Goal: Task Accomplishment & Management: Complete application form

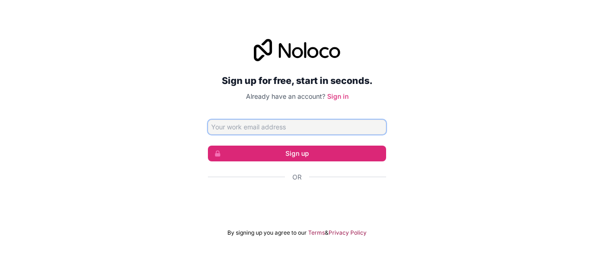
click at [266, 129] on input "Email address" at bounding box center [297, 127] width 178 height 15
type input "[EMAIL_ADDRESS][DOMAIN_NAME]"
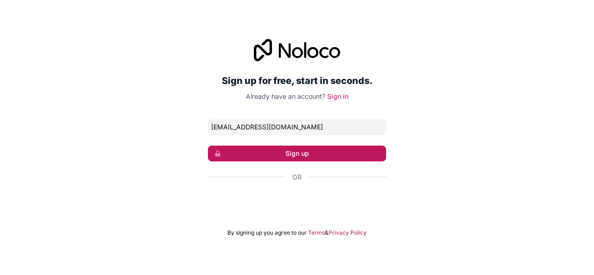
click at [325, 148] on button "Sign up" at bounding box center [297, 154] width 178 height 16
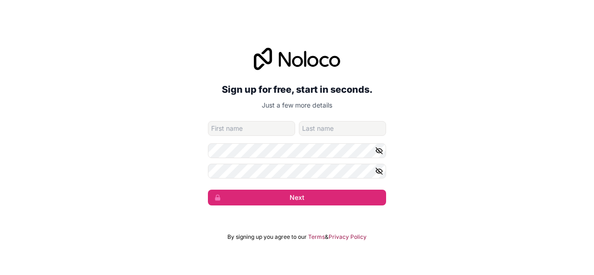
click at [255, 129] on input "given-name" at bounding box center [251, 128] width 87 height 15
type input "minou"
click at [316, 129] on input "family-name" at bounding box center [342, 128] width 87 height 15
type input "minou"
click at [380, 150] on icon "button" at bounding box center [379, 151] width 8 height 8
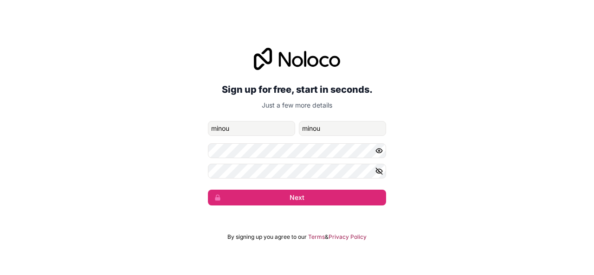
click at [380, 169] on icon "button" at bounding box center [379, 171] width 6 height 4
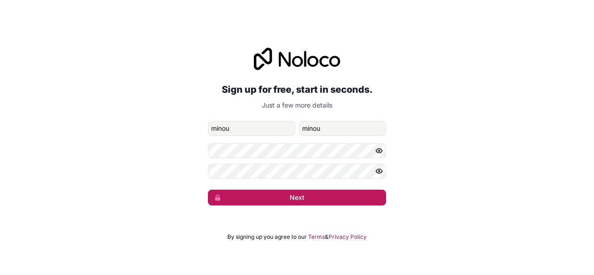
click at [341, 195] on button "Next" at bounding box center [297, 198] width 178 height 16
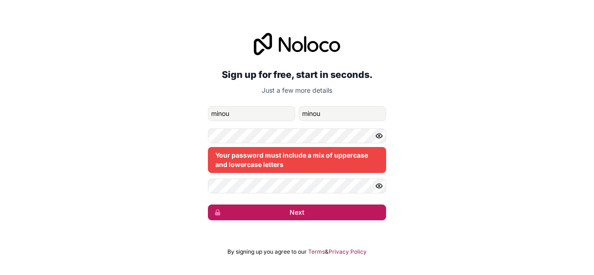
click at [293, 211] on button "Next" at bounding box center [297, 213] width 178 height 16
click at [303, 209] on button "Next" at bounding box center [297, 213] width 178 height 16
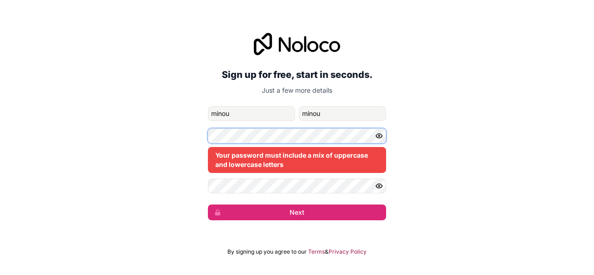
click at [172, 141] on div "Sign up for free, start in seconds. Just a few more details minouminou1912@gmai…" at bounding box center [297, 126] width 594 height 213
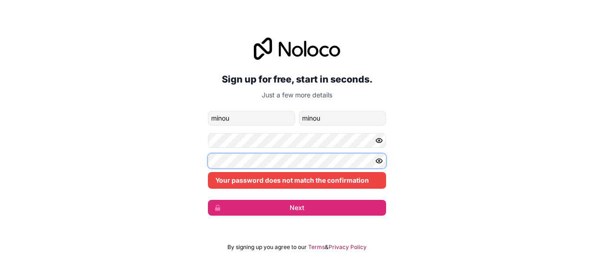
click at [178, 165] on div "Sign up for free, start in seconds. Just a few more details minouminou1912@gmai…" at bounding box center [297, 127] width 594 height 204
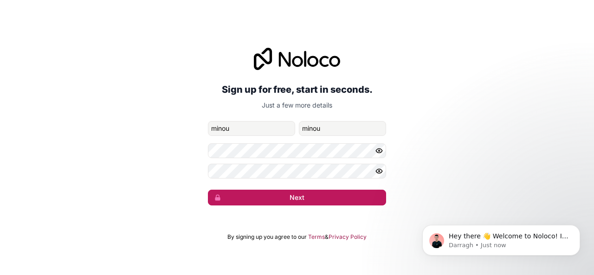
click at [302, 196] on button "Next" at bounding box center [297, 198] width 178 height 16
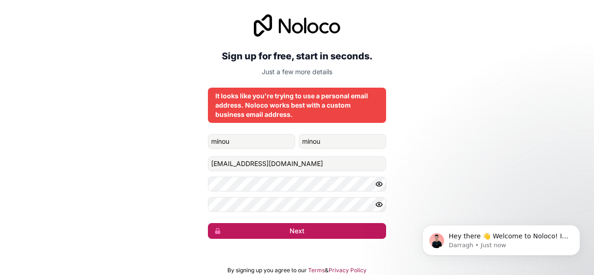
click at [297, 226] on button "Next" at bounding box center [297, 231] width 178 height 16
click at [303, 233] on button "Next" at bounding box center [297, 231] width 178 height 16
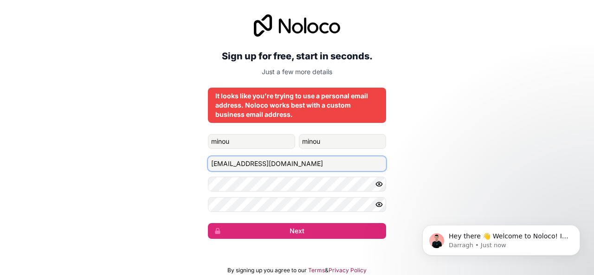
click at [304, 162] on input "minouminou1912@gmail.com" at bounding box center [297, 163] width 178 height 15
drag, startPoint x: 304, startPoint y: 162, endPoint x: 206, endPoint y: 162, distance: 98.4
click at [206, 162] on div "Sign up for free, start in seconds. Just a few more details It looks like you'r…" at bounding box center [297, 126] width 594 height 251
click at [577, 227] on icon "Dismiss notification" at bounding box center [576, 227] width 3 height 3
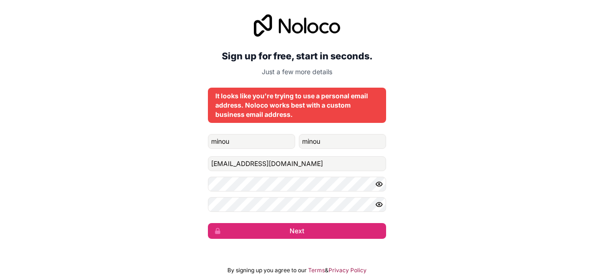
click at [290, 116] on div "It looks like you're trying to use a personal email address. Noloco works best …" at bounding box center [296, 105] width 163 height 28
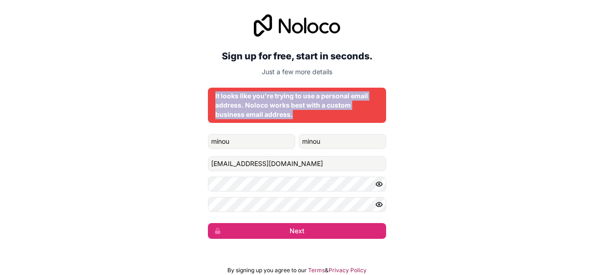
click at [290, 116] on div "It looks like you're trying to use a personal email address. Noloco works best …" at bounding box center [296, 105] width 163 height 28
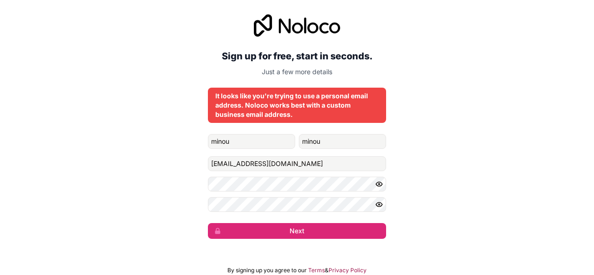
click at [418, 161] on div "Sign up for free, start in seconds. Just a few more details It looks like you'r…" at bounding box center [297, 126] width 594 height 251
click at [303, 162] on input "minouminou1912@gmail.com" at bounding box center [297, 163] width 178 height 15
drag, startPoint x: 303, startPoint y: 162, endPoint x: 187, endPoint y: 155, distance: 116.2
click at [187, 155] on div "Sign up for free, start in seconds. Just a few more details It looks like you'r…" at bounding box center [297, 126] width 594 height 251
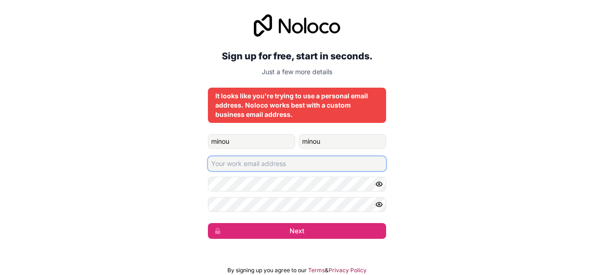
click at [238, 165] on input "Email address" at bounding box center [297, 163] width 178 height 15
type input "mehamedlamine1@outlook.com"
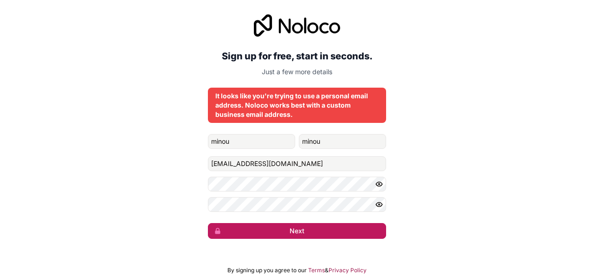
click at [326, 232] on button "Next" at bounding box center [297, 231] width 178 height 16
click at [297, 228] on button "Next" at bounding box center [297, 231] width 178 height 16
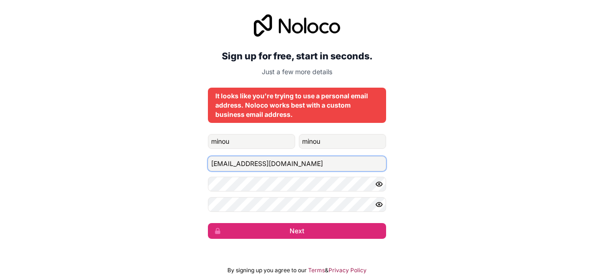
drag, startPoint x: 309, startPoint y: 162, endPoint x: 209, endPoint y: 163, distance: 100.2
click at [209, 163] on input "mehamedlamine1@outlook.com" at bounding box center [297, 163] width 178 height 15
paste input "marketing@mohamedlamine.com"
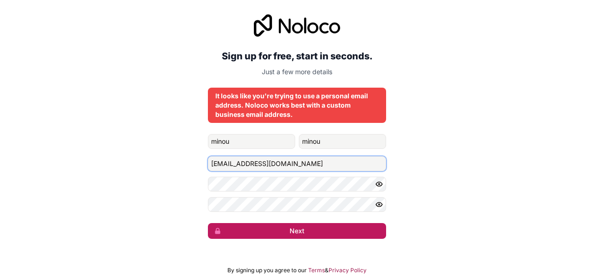
type input "marketing@mohamedlamine.com"
click at [313, 228] on button "Next" at bounding box center [297, 231] width 178 height 16
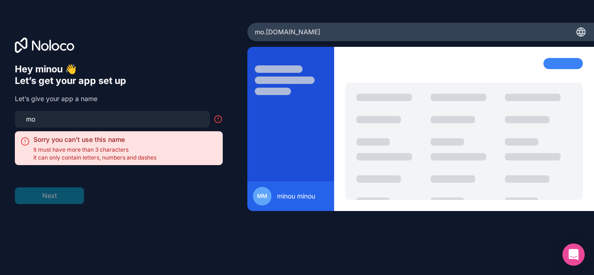
type input "m"
type input "u"
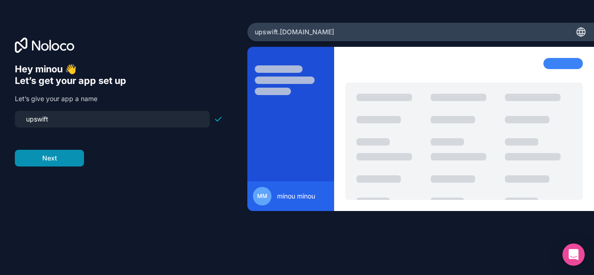
type input "upswift"
click at [60, 155] on button "Next" at bounding box center [49, 158] width 69 height 17
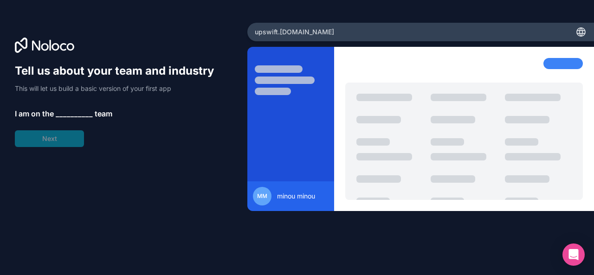
click at [67, 116] on span "__________" at bounding box center [74, 113] width 37 height 11
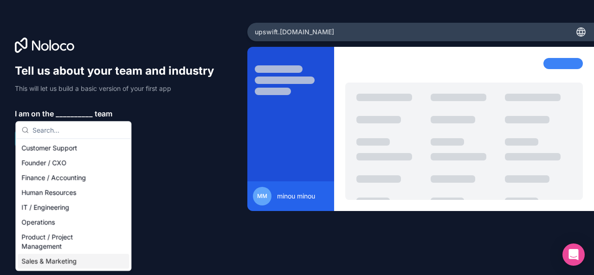
click at [64, 264] on div "Sales & Marketing" at bounding box center [73, 261] width 111 height 15
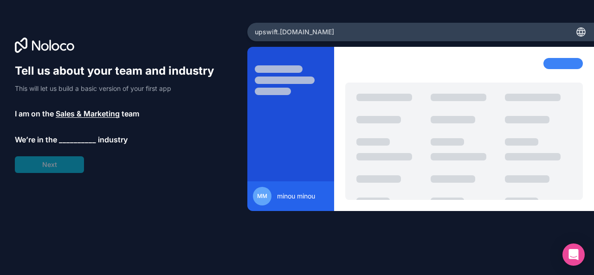
click at [80, 142] on span "__________" at bounding box center [77, 139] width 37 height 11
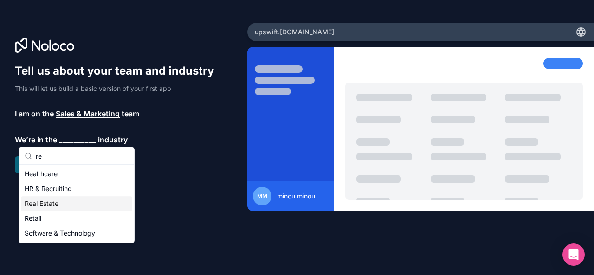
type input "re"
click at [49, 202] on div "Real Estate" at bounding box center [76, 203] width 111 height 15
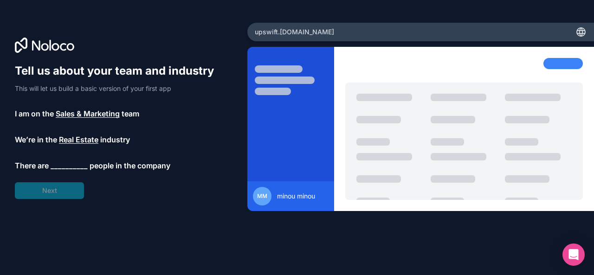
click at [62, 167] on span "__________" at bounding box center [69, 165] width 37 height 11
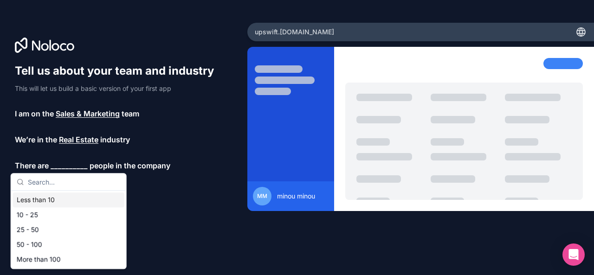
click at [66, 202] on div "Less than 10" at bounding box center [68, 200] width 111 height 15
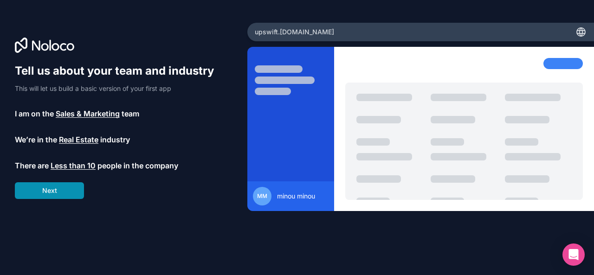
click at [61, 188] on button "Next" at bounding box center [49, 190] width 69 height 17
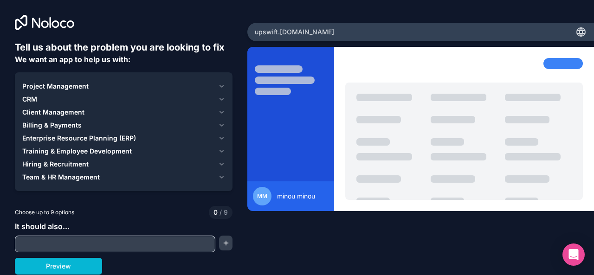
click at [32, 102] on span "CRM" at bounding box center [29, 99] width 15 height 9
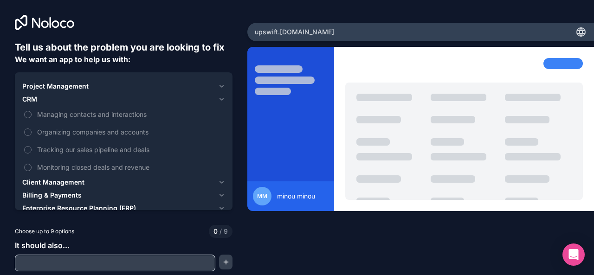
click at [32, 102] on span "CRM" at bounding box center [29, 99] width 15 height 9
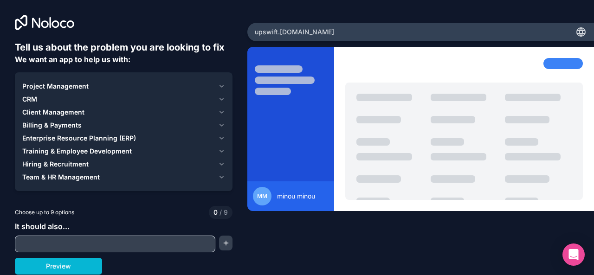
click at [38, 99] on div "CRM" at bounding box center [118, 99] width 192 height 9
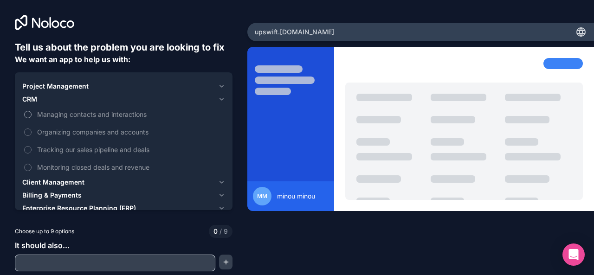
click at [36, 110] on label "Managing contacts and interactions" at bounding box center [123, 114] width 203 height 17
click at [32, 111] on button "Managing contacts and interactions" at bounding box center [27, 114] width 7 height 7
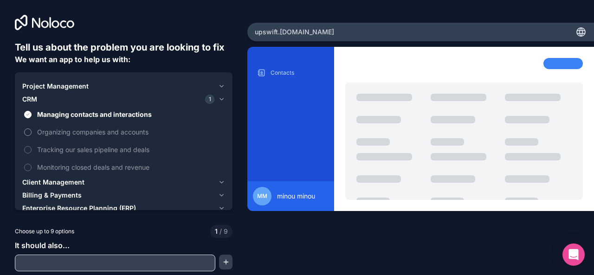
click at [28, 132] on button "Organizing companies and accounts" at bounding box center [27, 132] width 7 height 7
click at [28, 147] on button "Tracking our sales pipeline and deals" at bounding box center [27, 149] width 7 height 7
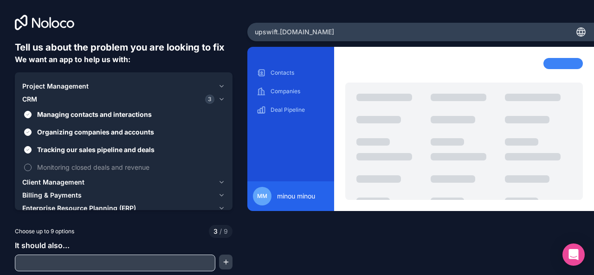
click at [31, 165] on label "Monitoring closed deals and revenue" at bounding box center [123, 167] width 203 height 17
click at [31, 165] on button "Monitoring closed deals and revenue" at bounding box center [27, 167] width 7 height 7
click at [219, 98] on icon "button" at bounding box center [221, 99] width 7 height 7
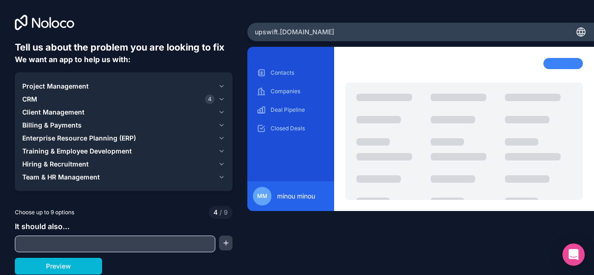
click at [224, 83] on icon "button" at bounding box center [221, 86] width 7 height 7
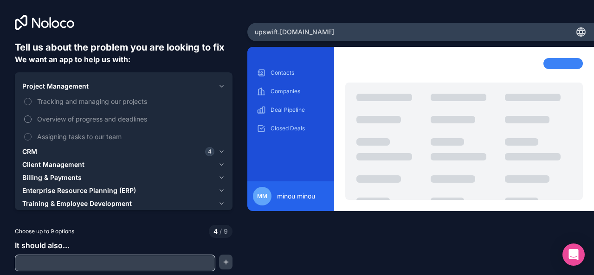
click at [79, 118] on span "Overview of progress and deadlines" at bounding box center [130, 119] width 186 height 10
click at [32, 118] on button "Overview of progress and deadlines" at bounding box center [27, 119] width 7 height 7
click at [28, 101] on button "Tracking and managing our projects" at bounding box center [27, 101] width 7 height 7
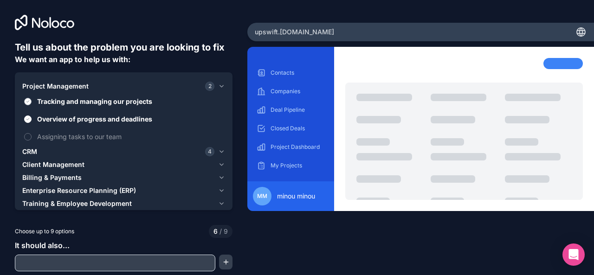
click at [27, 96] on label "Tracking and managing our projects" at bounding box center [123, 101] width 203 height 17
click at [27, 98] on button "Tracking and managing our projects" at bounding box center [27, 101] width 7 height 7
click at [38, 134] on span "Assigning tasks to our team" at bounding box center [130, 137] width 186 height 10
click at [32, 134] on button "Assigning tasks to our team" at bounding box center [27, 136] width 7 height 7
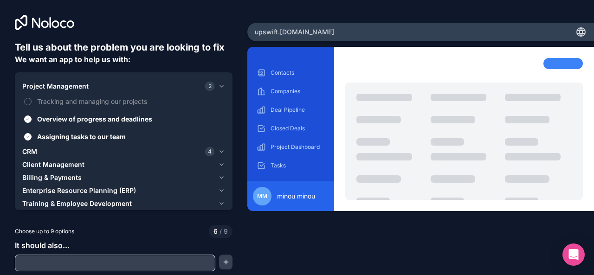
click at [220, 86] on icon "button" at bounding box center [222, 86] width 4 height 2
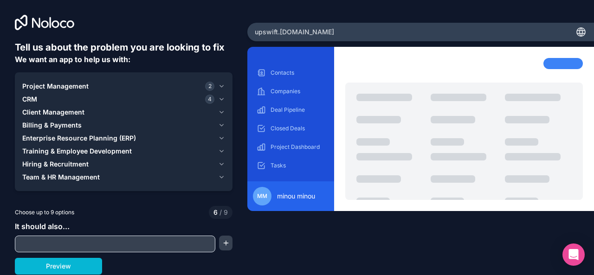
click at [221, 178] on icon "button" at bounding box center [221, 177] width 7 height 7
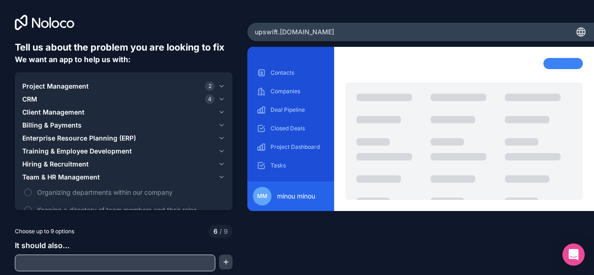
click at [221, 178] on icon "button" at bounding box center [221, 177] width 7 height 7
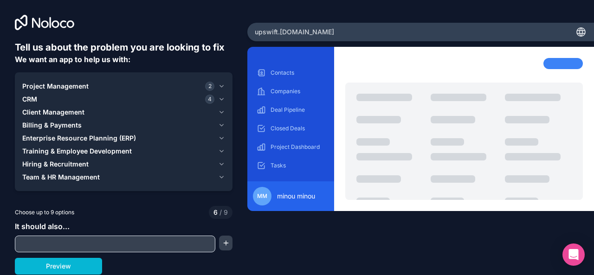
click at [86, 242] on input "text" at bounding box center [115, 244] width 196 height 13
type input "r"
click at [222, 112] on icon "button" at bounding box center [221, 112] width 7 height 7
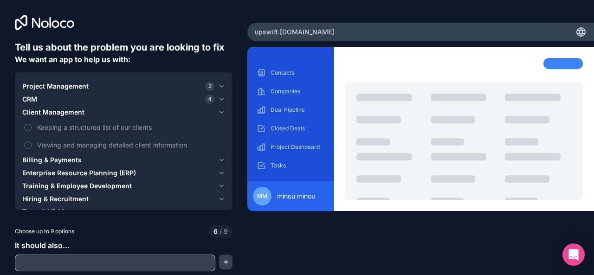
click at [219, 111] on icon "button" at bounding box center [221, 112] width 7 height 7
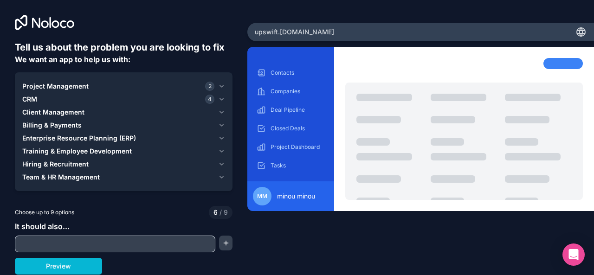
click at [222, 126] on icon "button" at bounding box center [222, 125] width 4 height 2
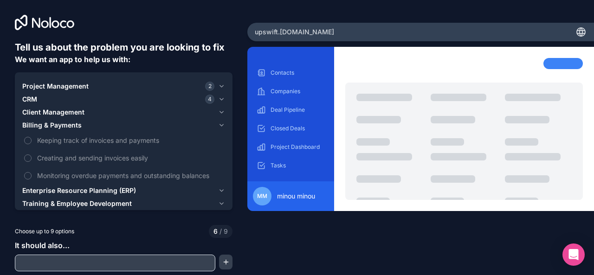
click at [219, 124] on icon "button" at bounding box center [221, 125] width 7 height 7
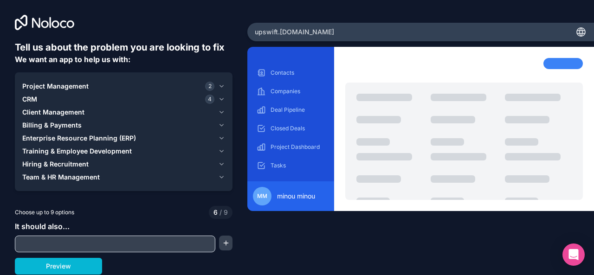
click at [220, 161] on icon "button" at bounding box center [221, 164] width 7 height 7
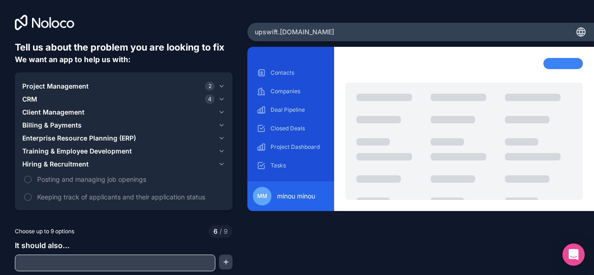
click at [218, 163] on icon "button" at bounding box center [221, 164] width 7 height 7
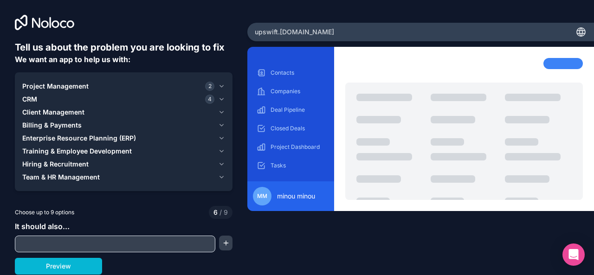
click at [221, 180] on icon "button" at bounding box center [221, 177] width 7 height 7
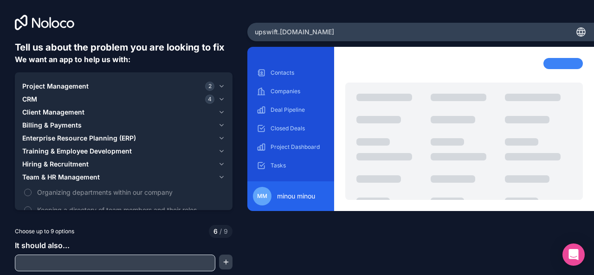
scroll to position [18, 0]
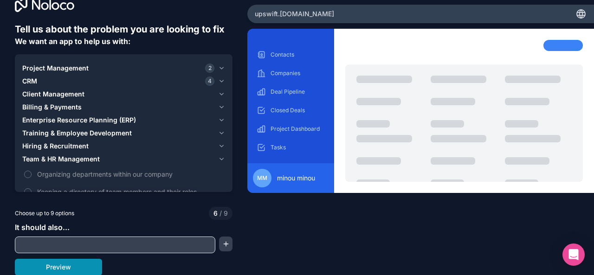
click at [61, 270] on button "Preview" at bounding box center [58, 267] width 87 height 17
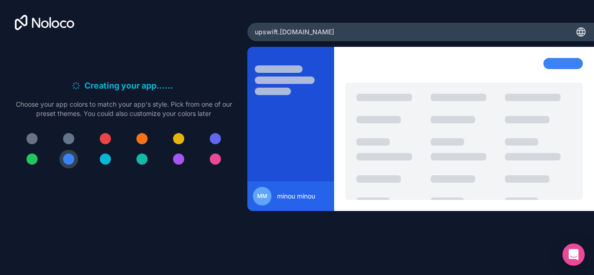
scroll to position [0, 0]
click at [71, 138] on div at bounding box center [68, 138] width 11 height 11
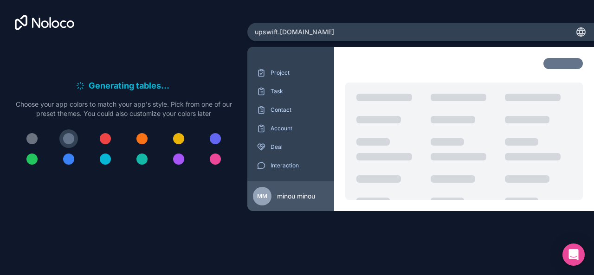
click at [106, 136] on div at bounding box center [105, 138] width 11 height 11
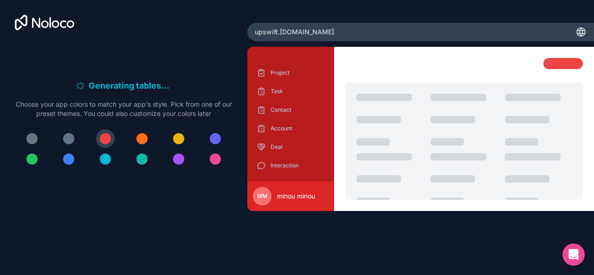
click at [144, 138] on div at bounding box center [141, 138] width 11 height 11
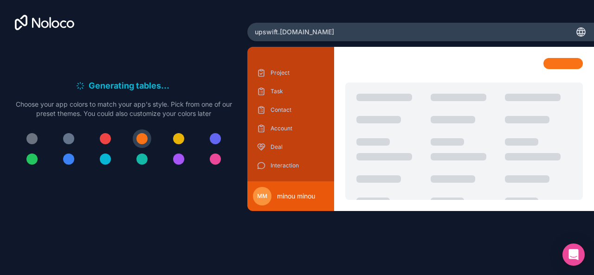
click at [66, 158] on div at bounding box center [68, 159] width 11 height 11
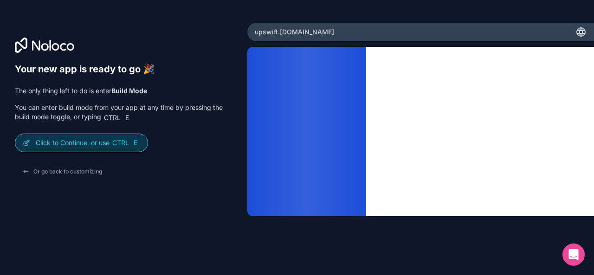
click at [84, 139] on p "Click to Continue, or use Ctrl E" at bounding box center [88, 142] width 104 height 9
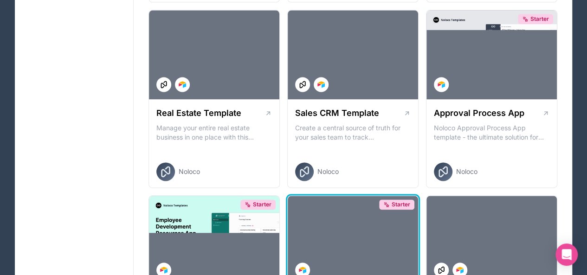
scroll to position [591, 0]
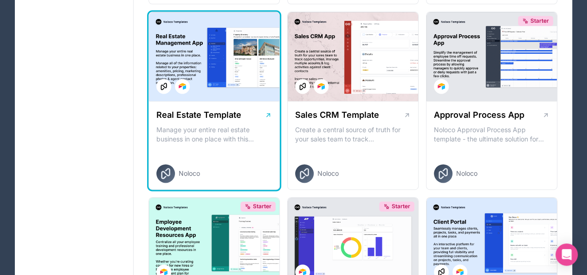
click at [234, 107] on div "Real Estate Template Manage your entire real estate business in one place with …" at bounding box center [214, 145] width 130 height 89
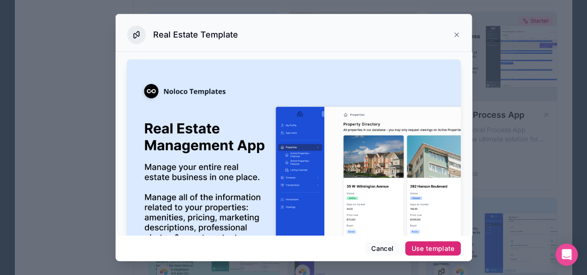
click at [429, 246] on div "Use template" at bounding box center [432, 249] width 43 height 8
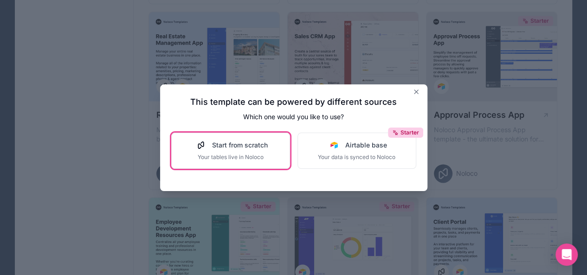
click at [252, 153] on div "Start from scratch Your tables live in Noloco" at bounding box center [230, 151] width 74 height 20
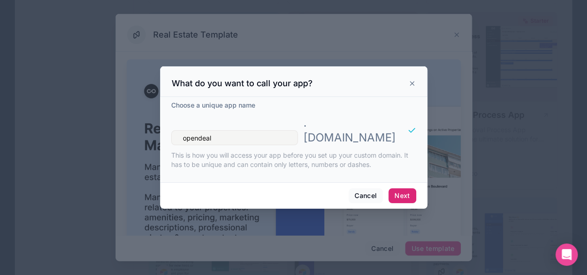
type input "opendeal"
click at [404, 188] on button "Next" at bounding box center [401, 195] width 27 height 15
